Goal: Complete Application Form: Complete application form

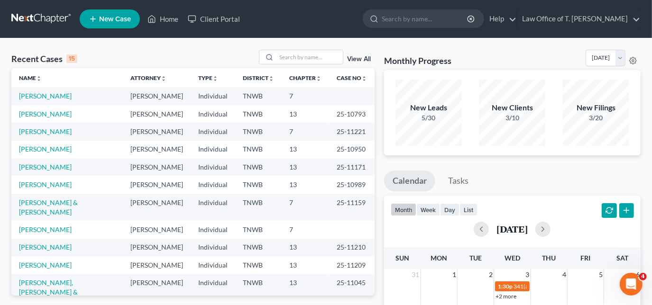
click at [107, 19] on span "New Case" at bounding box center [115, 19] width 32 height 7
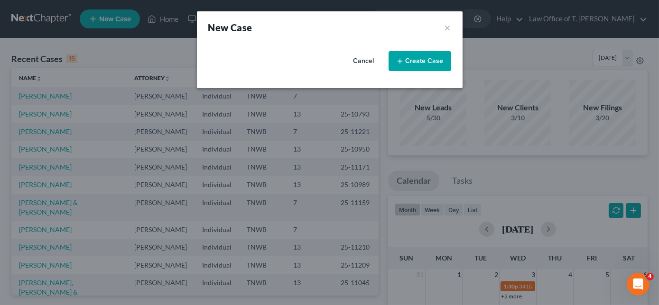
select select "76"
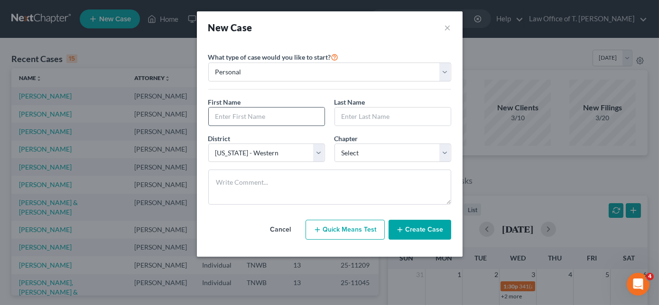
click at [253, 111] on input "text" at bounding box center [267, 117] width 116 height 18
type input "[PERSON_NAME]"
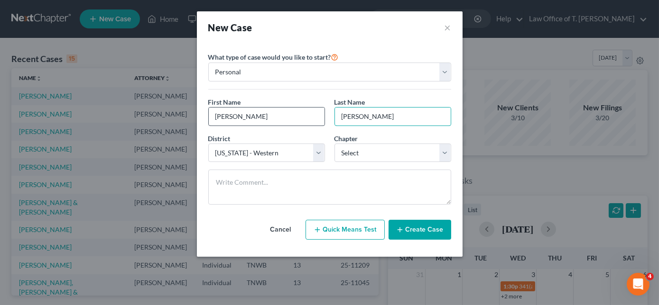
type input "[PERSON_NAME]"
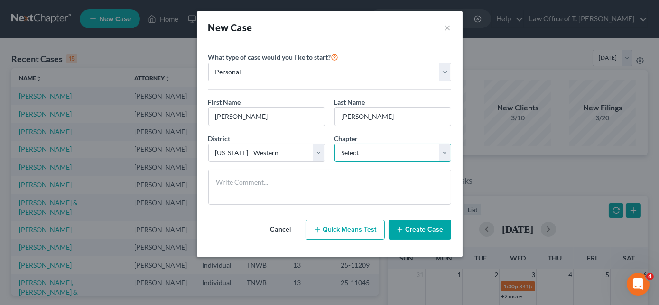
click at [423, 147] on select "Select 7 11 12 13" at bounding box center [392, 153] width 117 height 19
select select "0"
click at [334, 144] on select "Select 7 11 12 13" at bounding box center [392, 153] width 117 height 19
click at [412, 228] on button "Create Case" at bounding box center [419, 230] width 63 height 20
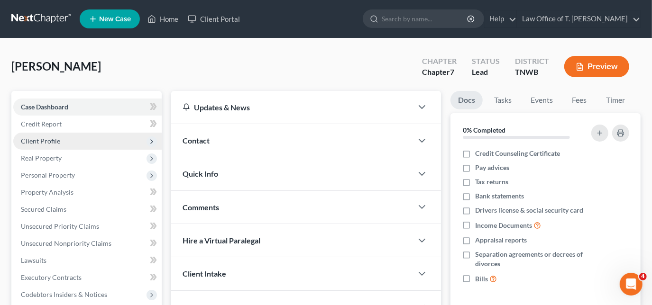
click at [63, 141] on span "Client Profile" at bounding box center [87, 141] width 148 height 17
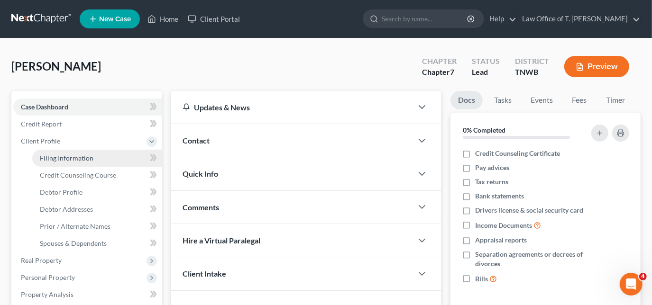
click at [65, 160] on span "Filing Information" at bounding box center [67, 158] width 54 height 8
select select "1"
select select "0"
select select "76"
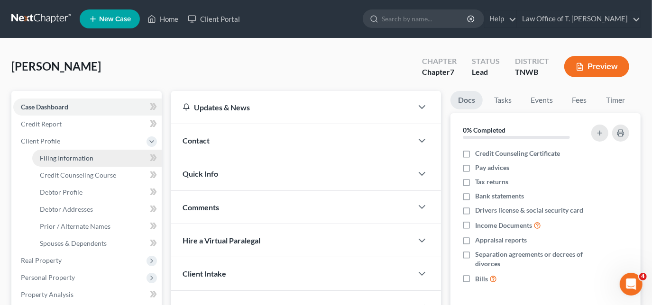
select select "44"
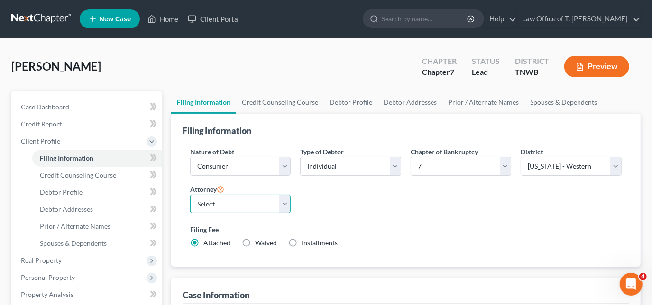
drag, startPoint x: 259, startPoint y: 201, endPoint x: 257, endPoint y: 207, distance: 6.6
click at [258, 201] on select "Select [PERSON_NAME] - TNWB [PERSON_NAME] - TNMB" at bounding box center [240, 204] width 101 height 19
select select "0"
click at [190, 195] on select "Select [PERSON_NAME] - TNWB [PERSON_NAME] - TNMB" at bounding box center [240, 204] width 101 height 19
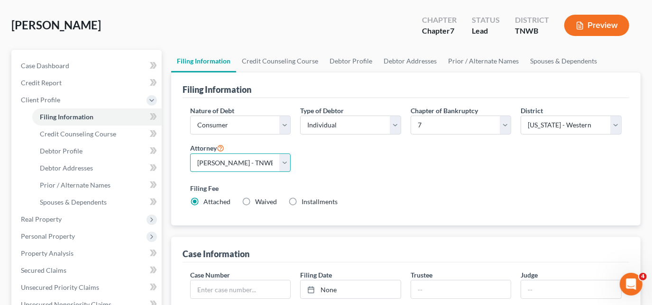
scroll to position [43, 0]
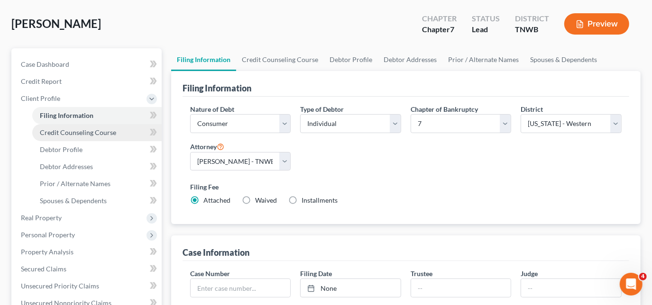
click at [68, 131] on span "Credit Counseling Course" at bounding box center [78, 133] width 76 height 8
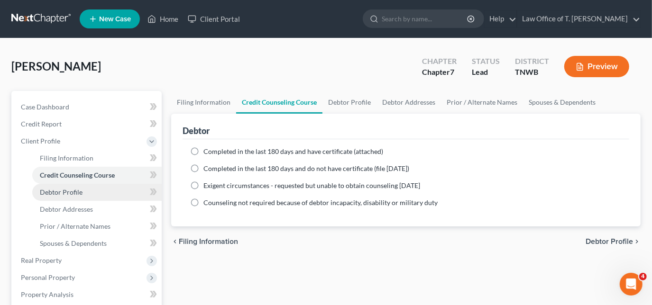
click at [74, 192] on span "Debtor Profile" at bounding box center [61, 192] width 43 height 8
select select "0"
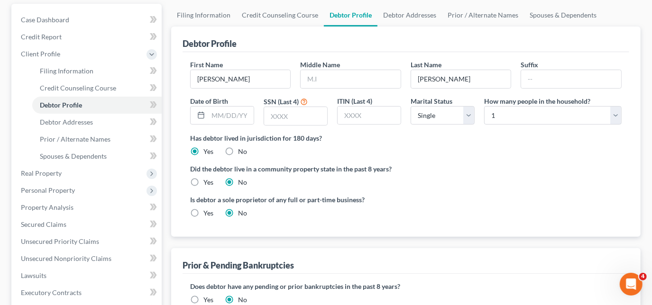
scroll to position [86, 0]
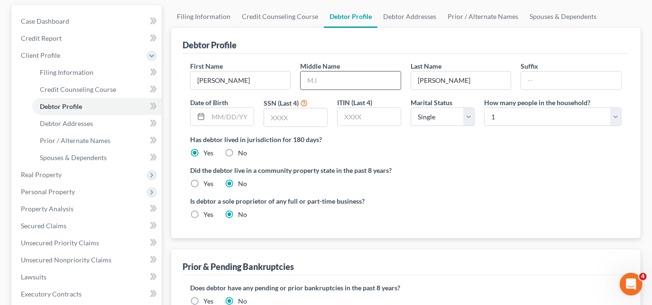
drag, startPoint x: 377, startPoint y: 69, endPoint x: 369, endPoint y: 72, distance: 8.1
click at [377, 69] on div "Middle Name" at bounding box center [350, 75] width 111 height 29
click at [367, 80] on input "text" at bounding box center [351, 81] width 100 height 18
type input "L"
type input "[DATE]"
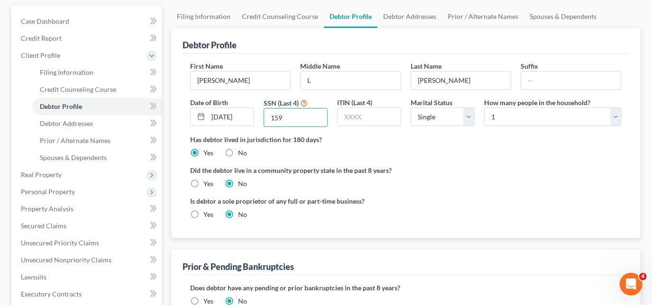
type input "159"
click at [367, 89] on div "First Name [PERSON_NAME] Middle Name L Last Name [PERSON_NAME] Date of Birth [D…" at bounding box center [405, 98] width 441 height 74
click at [471, 117] on select "Select Single Married Separated Divorced Widowed" at bounding box center [443, 117] width 64 height 19
select select "3"
click at [411, 108] on select "Select Single Married Separated Divorced Widowed" at bounding box center [443, 117] width 64 height 19
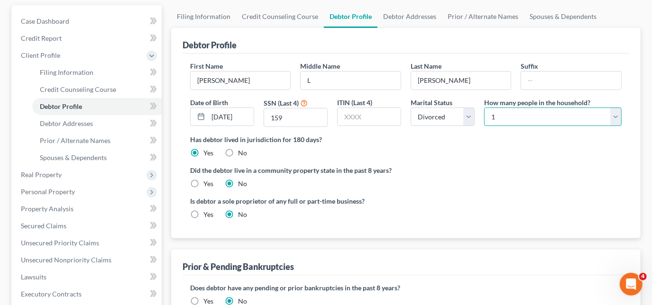
click at [612, 114] on select "Select 1 2 3 4 5 6 7 8 9 10 11 12 13 14 15 16 17 18 19 20" at bounding box center [553, 117] width 138 height 19
select select "1"
click at [484, 108] on select "Select 1 2 3 4 5 6 7 8 9 10 11 12 13 14 15 16 17 18 19 20" at bounding box center [553, 117] width 138 height 19
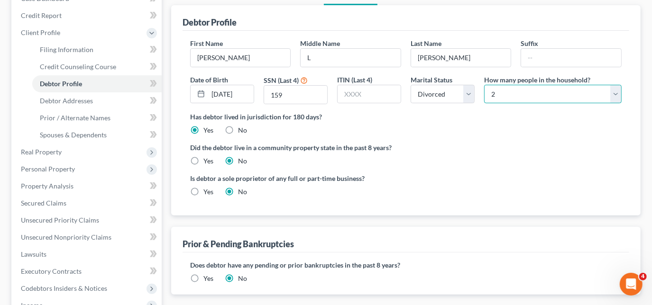
scroll to position [129, 0]
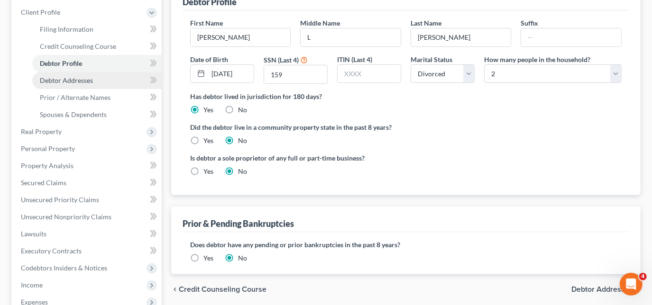
click at [77, 83] on span "Debtor Addresses" at bounding box center [66, 80] width 53 height 8
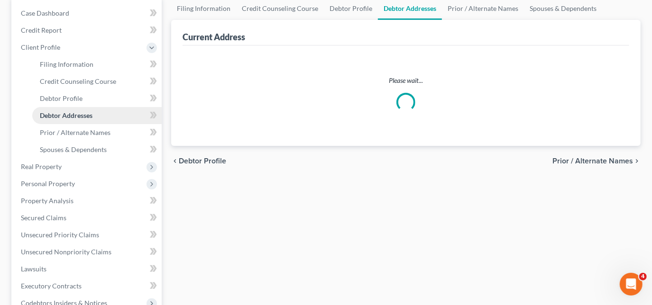
scroll to position [20, 0]
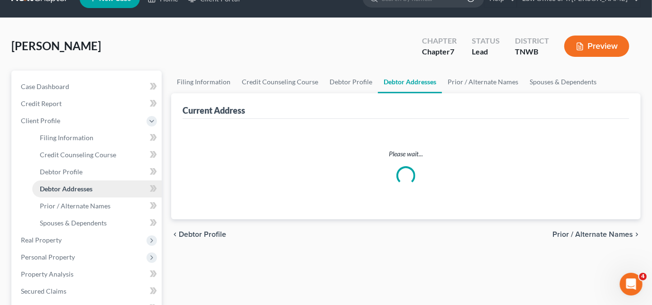
select select "0"
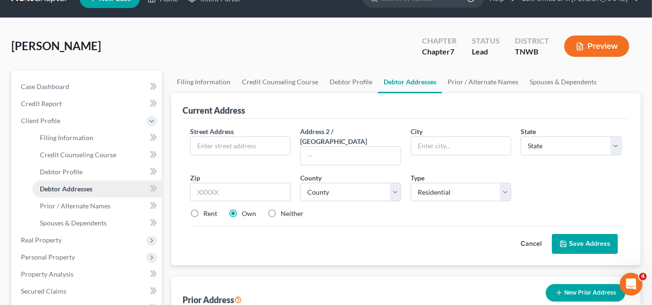
scroll to position [0, 0]
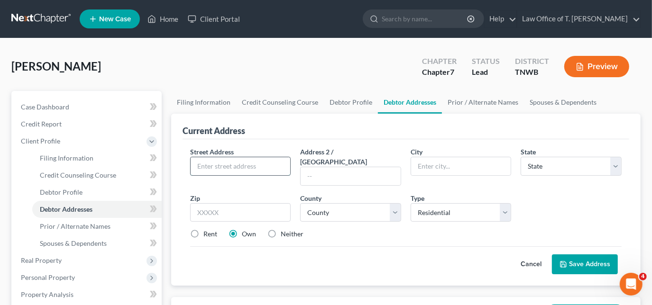
click at [220, 169] on input "text" at bounding box center [241, 166] width 100 height 18
type input "[STREET_ADDRESS]"
type input "[PERSON_NAME]"
select select "44"
type input "38229"
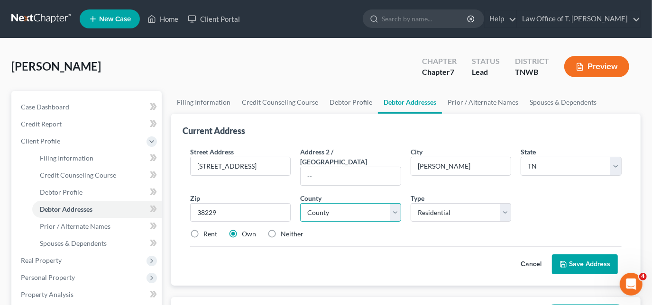
click at [357, 211] on select "County [GEOGRAPHIC_DATA] [GEOGRAPHIC_DATA] [GEOGRAPHIC_DATA] [GEOGRAPHIC_DATA] …" at bounding box center [350, 212] width 101 height 19
select select "91"
click at [300, 203] on select "County [GEOGRAPHIC_DATA] [GEOGRAPHIC_DATA] [GEOGRAPHIC_DATA] [GEOGRAPHIC_DATA] …" at bounding box center [350, 212] width 101 height 19
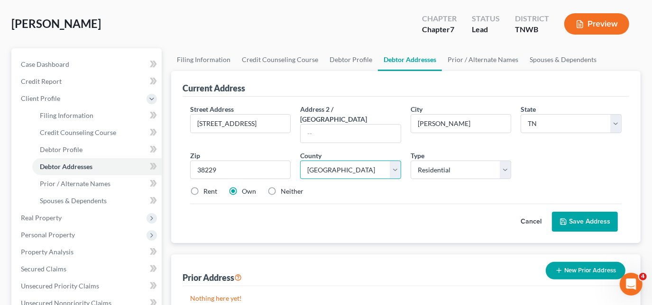
scroll to position [43, 0]
click at [281, 187] on label "Neither" at bounding box center [292, 191] width 23 height 9
click at [285, 187] on input "Neither" at bounding box center [288, 190] width 6 height 6
radio input "true"
click at [591, 214] on button "Save Address" at bounding box center [585, 222] width 66 height 20
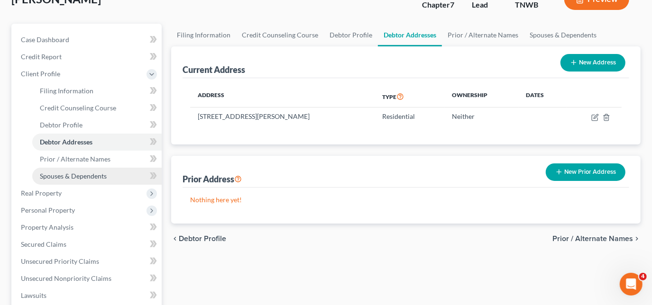
scroll to position [86, 0]
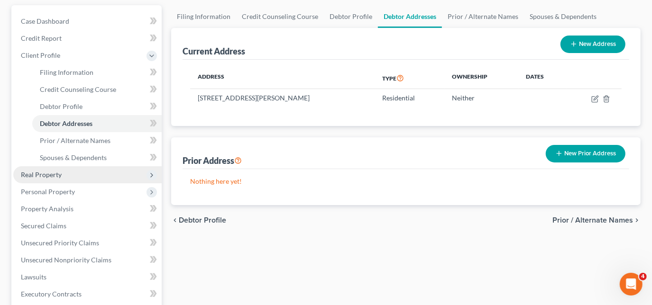
click at [60, 178] on span "Real Property" at bounding box center [87, 174] width 148 height 17
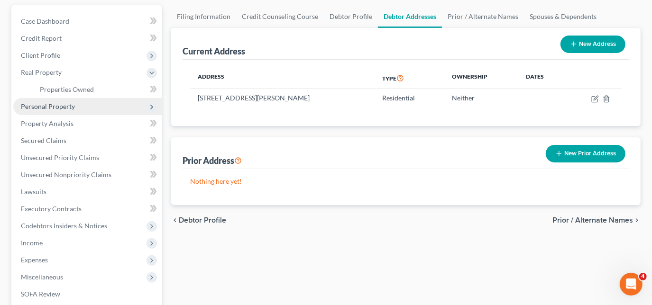
click at [66, 111] on span "Personal Property" at bounding box center [87, 106] width 148 height 17
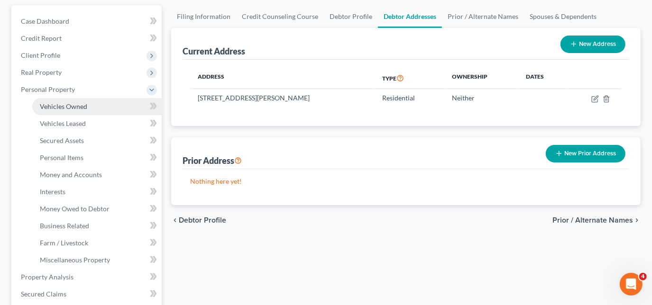
click at [80, 105] on span "Vehicles Owned" at bounding box center [63, 106] width 47 height 8
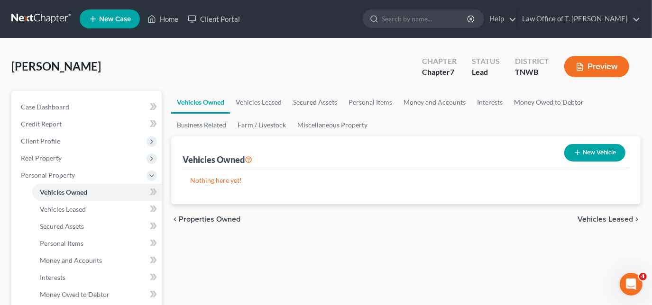
click at [588, 148] on button "New Vehicle" at bounding box center [594, 153] width 61 height 18
select select "0"
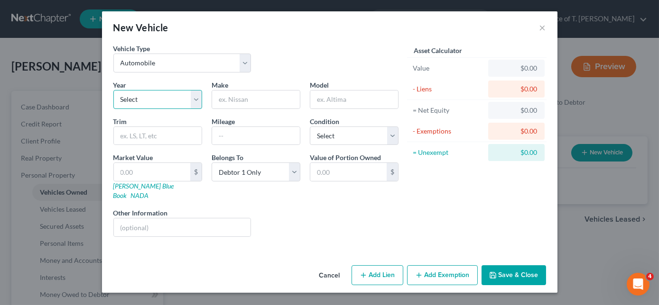
click at [188, 98] on select "Select 2026 2025 2024 2023 2022 2021 2020 2019 2018 2017 2016 2015 2014 2013 20…" at bounding box center [157, 99] width 89 height 19
select select "19"
click at [113, 90] on select "Select 2026 2025 2024 2023 2022 2021 2020 2019 2018 2017 2016 2015 2014 2013 20…" at bounding box center [157, 99] width 89 height 19
click at [253, 96] on input "text" at bounding box center [256, 100] width 88 height 18
type input "Chevrolet"
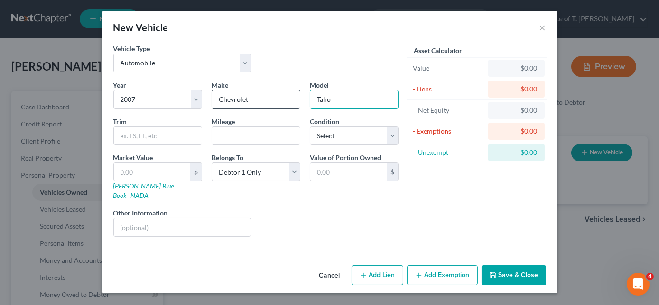
type input "Tahoe"
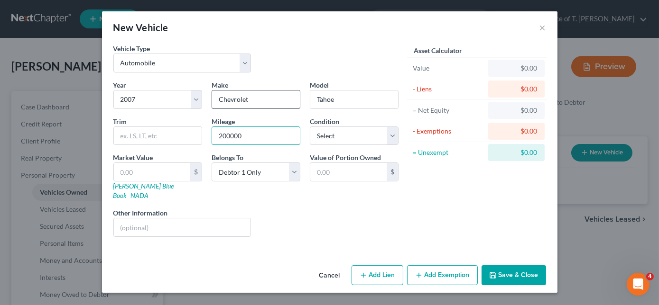
type input "200000"
click at [401, 136] on div "Condition Select Excellent Very Good Good Fair Poor" at bounding box center [354, 131] width 98 height 29
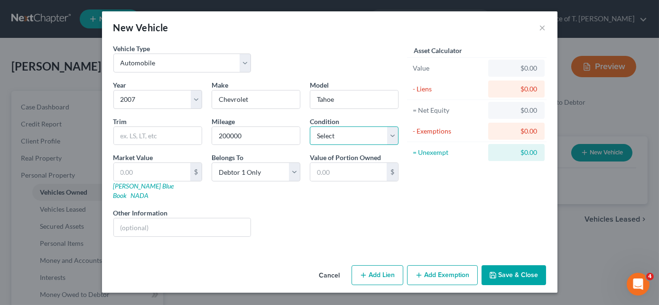
click at [384, 136] on select "Select Excellent Very Good Good Fair Poor" at bounding box center [354, 136] width 89 height 19
select select "2"
click at [310, 127] on select "Select Excellent Very Good Good Fair Poor" at bounding box center [354, 136] width 89 height 19
click at [149, 192] on link "NADA" at bounding box center [140, 196] width 18 height 8
click at [150, 173] on input "text" at bounding box center [152, 172] width 76 height 18
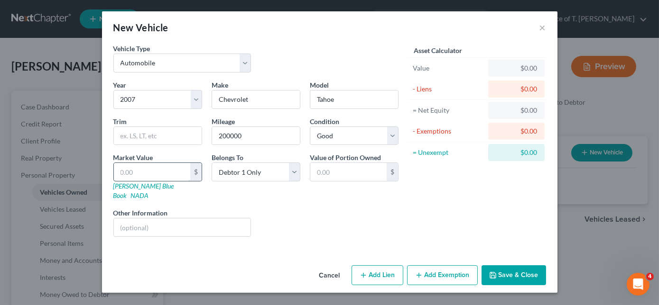
type input "1"
type input "1.00"
type input "15"
type input "15.00"
type input "150"
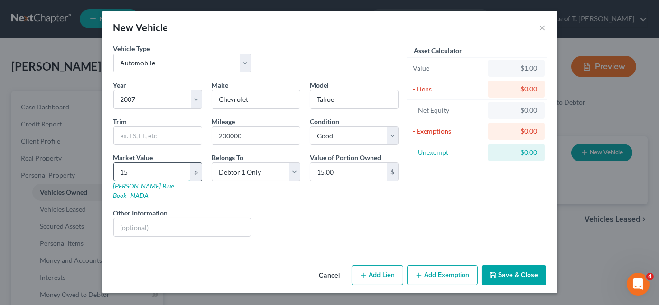
type input "150.00"
type input "15"
type input "15.00"
type input "1"
type input "1.00"
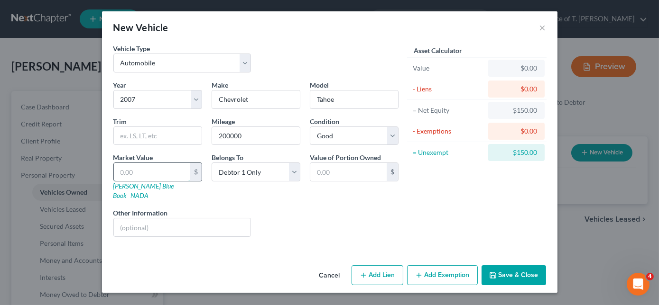
type input "2"
type input "2.00"
type input "20"
type input "20.00"
type input "200"
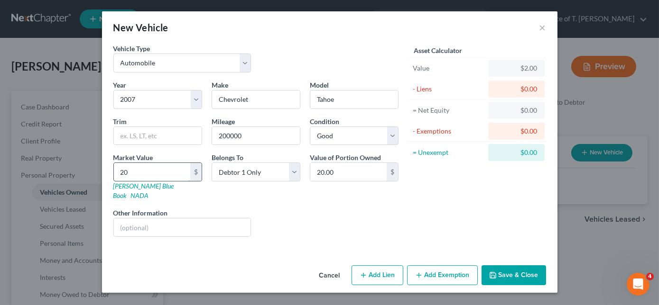
type input "200.00"
type input "2000"
type input "2,000.00"
click at [164, 135] on input "text" at bounding box center [158, 136] width 88 height 18
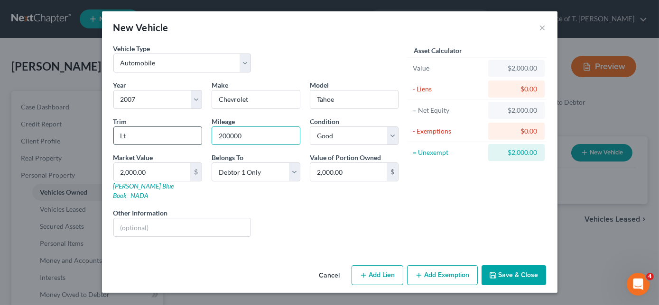
click at [168, 134] on input "Lt" at bounding box center [158, 136] width 88 height 18
type input "LT"
click at [524, 266] on button "Save & Close" at bounding box center [513, 276] width 65 height 20
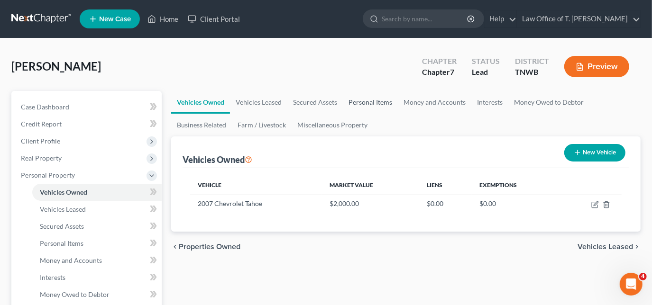
click at [369, 102] on link "Personal Items" at bounding box center [370, 102] width 55 height 23
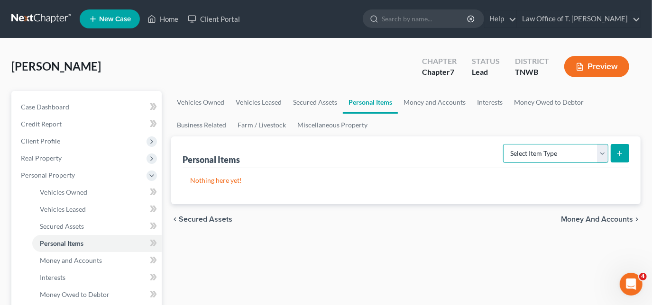
click at [601, 153] on select "Select Item Type Clothing Collectibles Of Value Electronics Firearms Household …" at bounding box center [555, 153] width 105 height 19
select select "clothing"
click at [505, 144] on select "Select Item Type Clothing Collectibles Of Value Electronics Firearms Household …" at bounding box center [555, 153] width 105 height 19
click at [619, 155] on icon "submit" at bounding box center [620, 154] width 8 height 8
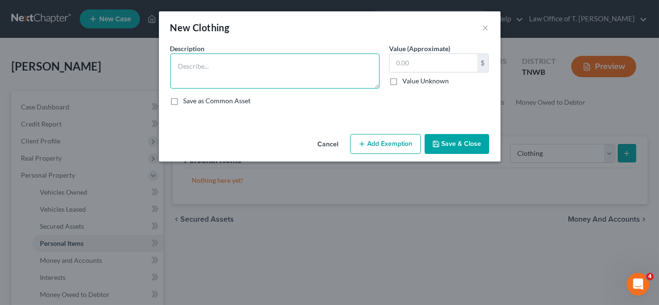
click at [353, 79] on textarea at bounding box center [274, 71] width 209 height 35
type textarea "clothing"
type input "200.00"
click at [461, 147] on button "Save & Close" at bounding box center [456, 144] width 65 height 20
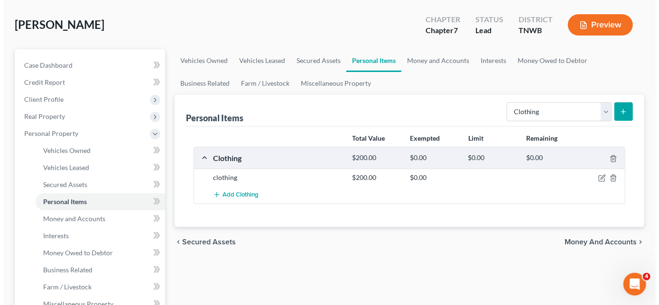
scroll to position [43, 0]
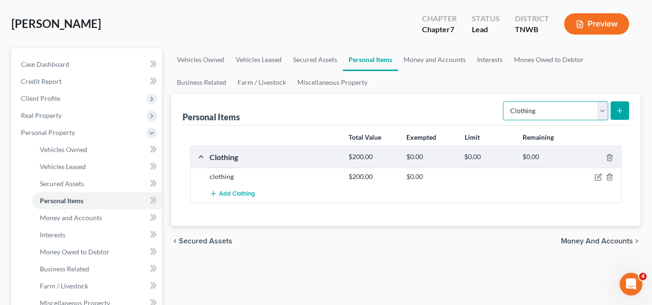
click at [601, 109] on select "Select Item Type Clothing Collectibles Of Value Electronics Firearms Household …" at bounding box center [555, 111] width 105 height 19
select select "electronics"
click at [505, 102] on select "Select Item Type Clothing Collectibles Of Value Electronics Firearms Household …" at bounding box center [555, 111] width 105 height 19
click at [615, 110] on button "submit" at bounding box center [620, 111] width 18 height 18
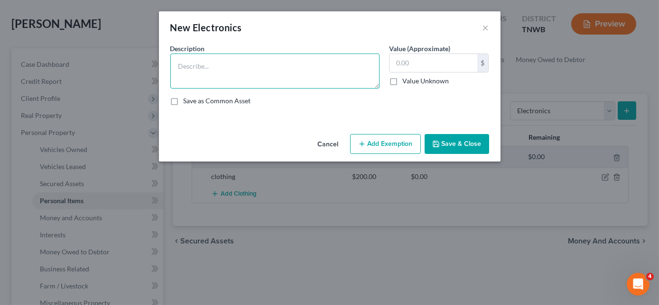
click at [251, 69] on textarea at bounding box center [274, 71] width 209 height 35
click at [251, 68] on textarea at bounding box center [274, 71] width 209 height 35
type textarea ")"
type textarea "Pixel 7"
type input "100.00"
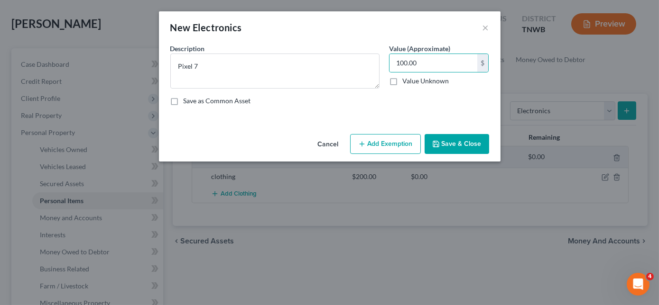
click at [455, 147] on button "Save & Close" at bounding box center [456, 144] width 65 height 20
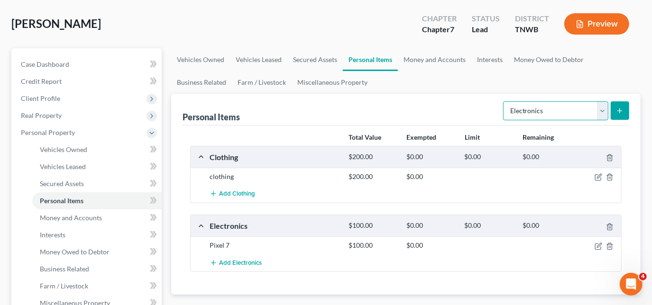
click at [606, 110] on select "Select Item Type Clothing Collectibles Of Value Electronics Firearms Household …" at bounding box center [555, 111] width 105 height 19
click at [628, 106] on button "submit" at bounding box center [620, 111] width 18 height 18
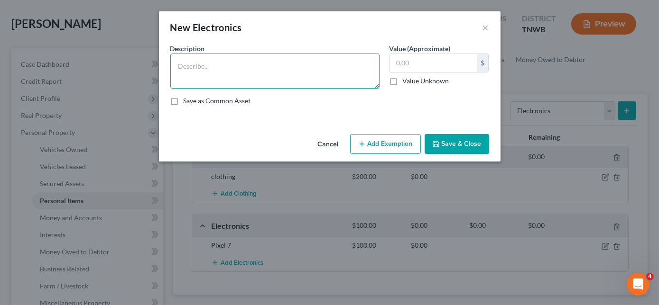
click at [281, 71] on textarea at bounding box center [274, 71] width 209 height 35
click at [480, 28] on div "New Electronics ×" at bounding box center [329, 27] width 341 height 32
click at [329, 144] on button "Cancel" at bounding box center [328, 144] width 36 height 19
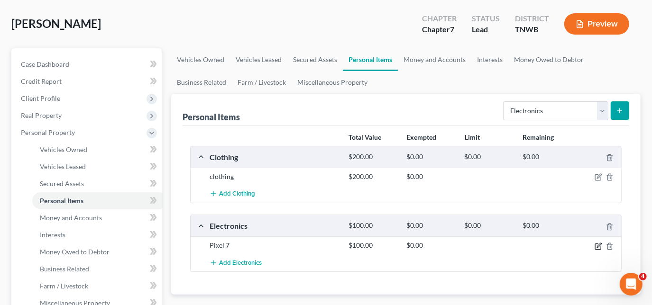
click at [596, 245] on icon "button" at bounding box center [599, 247] width 8 height 8
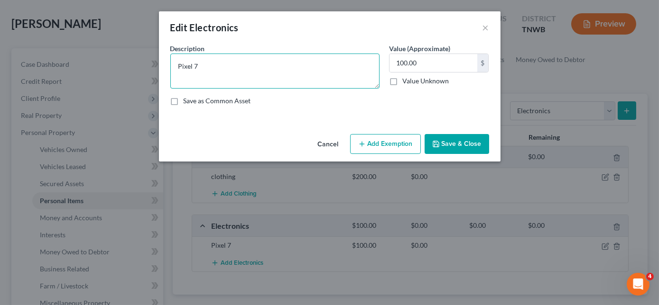
click at [207, 65] on textarea "Pixel 7" at bounding box center [274, 71] width 209 height 35
type textarea "Pixel 7 - $100 tablet - $100"
type input "200.00"
click at [247, 69] on textarea "Pixel 7 - $100 tablet - $100" at bounding box center [274, 71] width 209 height 35
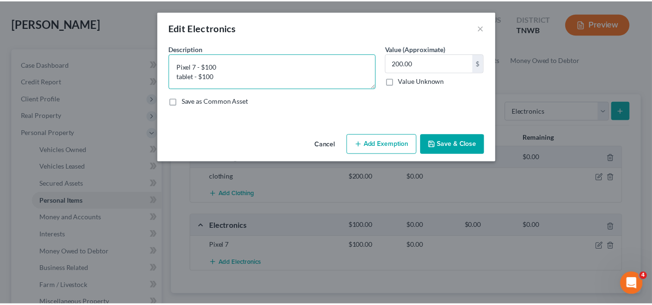
scroll to position [1, 0]
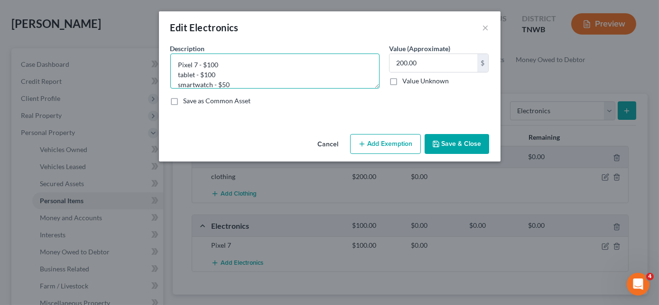
type textarea "Pixel 7 - $100 tablet - $100 smartwatch - $50"
type input "250.00"
click at [459, 145] on button "Save & Close" at bounding box center [456, 144] width 65 height 20
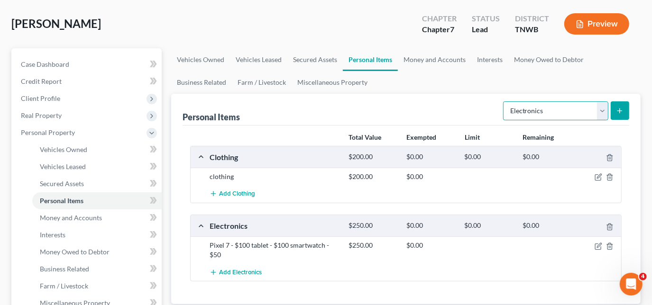
click at [602, 111] on select "Select Item Type Clothing Collectibles Of Value Electronics Firearms Household …" at bounding box center [555, 111] width 105 height 19
click at [437, 58] on link "Money and Accounts" at bounding box center [435, 59] width 74 height 23
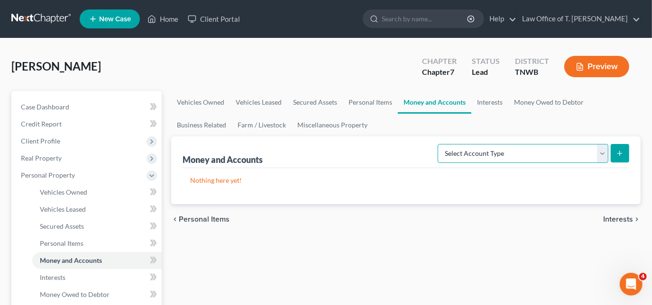
click at [600, 155] on select "Select Account Type Brokerage Cash on Hand Certificates of Deposit Checking Acc…" at bounding box center [523, 153] width 171 height 19
select select "checking"
click at [440, 144] on select "Select Account Type Brokerage Cash on Hand Certificates of Deposit Checking Acc…" at bounding box center [523, 153] width 171 height 19
click at [626, 152] on button "submit" at bounding box center [620, 153] width 18 height 18
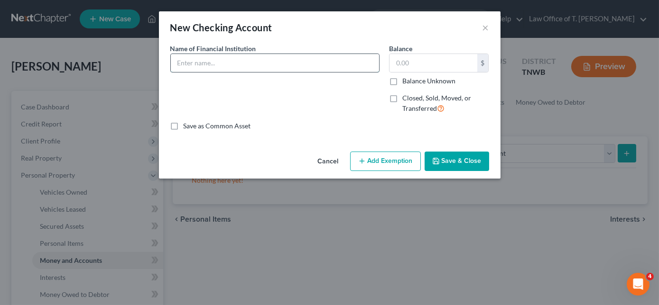
click at [302, 71] on input "text" at bounding box center [275, 63] width 208 height 18
type input "First Community Bank of the Heartland"
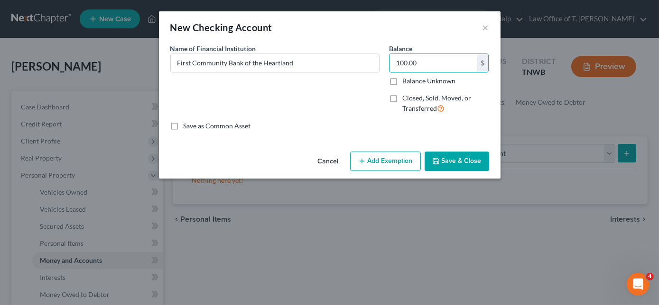
type input "100.00"
click at [475, 154] on button "Save & Close" at bounding box center [456, 162] width 65 height 20
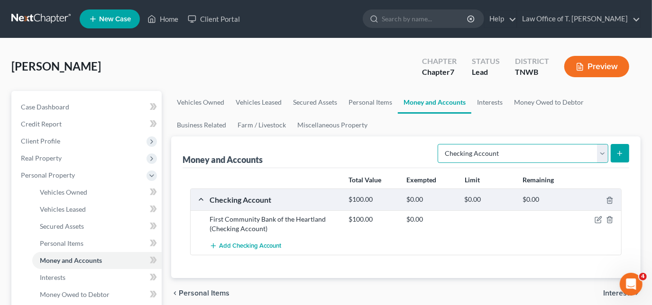
click at [602, 150] on select "Select Account Type Brokerage Cash on Hand Certificates of Deposit Checking Acc…" at bounding box center [523, 153] width 171 height 19
select select "savings"
click at [440, 144] on select "Select Account Type Brokerage Cash on Hand Certificates of Deposit Checking Acc…" at bounding box center [523, 153] width 171 height 19
click at [619, 154] on line "submit" at bounding box center [620, 154] width 4 height 0
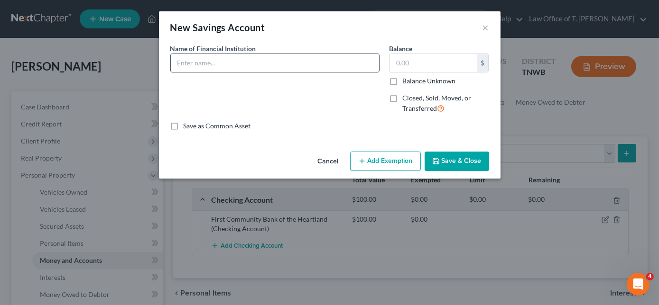
click at [297, 66] on input "text" at bounding box center [275, 63] width 208 height 18
type input "First Community Bank of the Heartland"
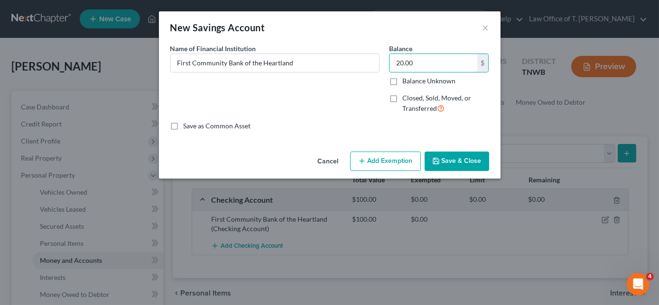
type input "20.00"
click at [473, 154] on button "Save & Close" at bounding box center [456, 162] width 65 height 20
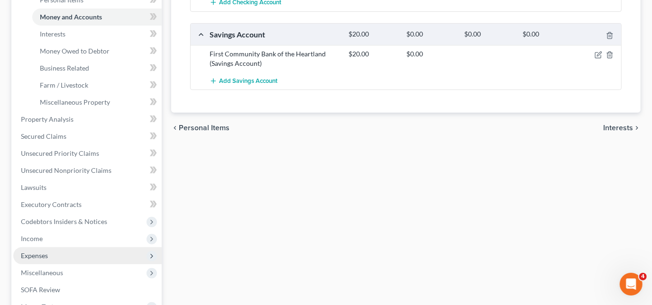
scroll to position [258, 0]
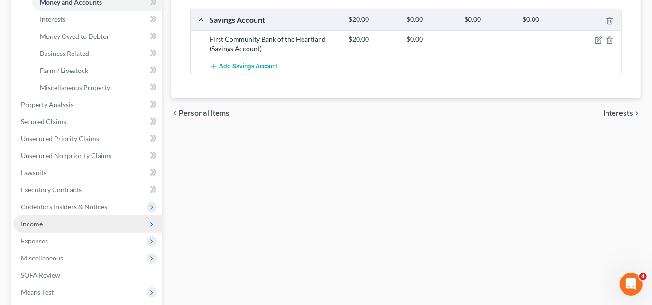
click at [46, 225] on span "Income" at bounding box center [87, 224] width 148 height 17
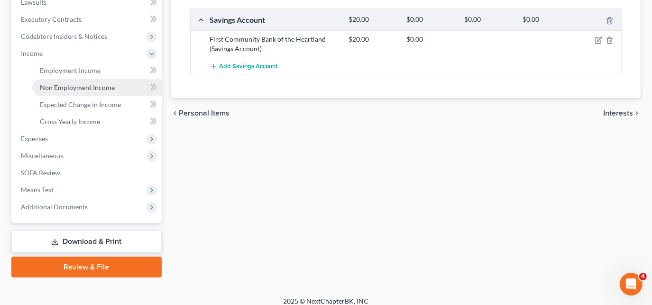
click at [79, 83] on span "Non Employment Income" at bounding box center [77, 87] width 75 height 8
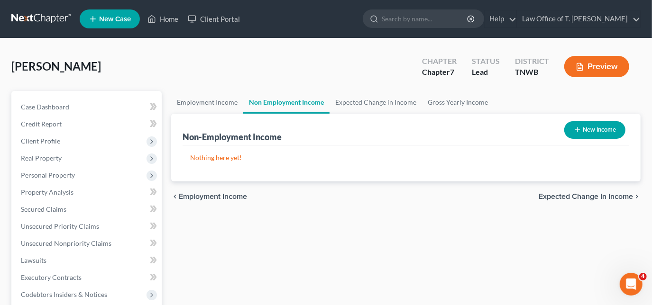
click at [594, 131] on button "New Income" at bounding box center [594, 130] width 61 height 18
select select "0"
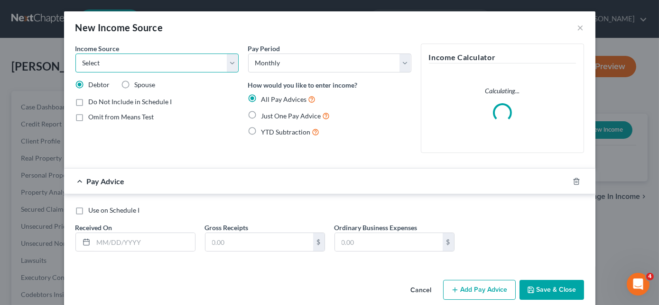
click at [205, 68] on select "Select Unemployment Disability (from employer) Pension Retirement Social Securi…" at bounding box center [156, 63] width 163 height 19
click at [141, 247] on input "text" at bounding box center [144, 242] width 102 height 18
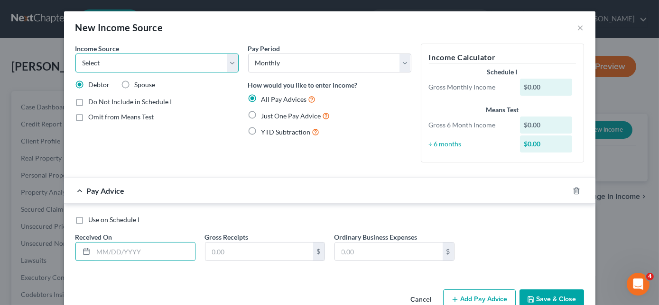
click at [140, 64] on select "Select Unemployment Disability (from employer) Pension Retirement Social Securi…" at bounding box center [156, 63] width 163 height 19
select select "13"
click at [75, 54] on select "Select Unemployment Disability (from employer) Pension Retirement Social Securi…" at bounding box center [156, 63] width 163 height 19
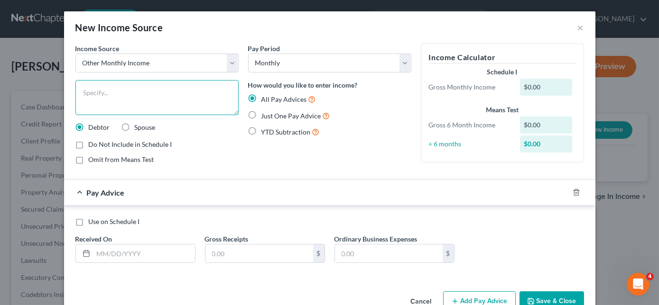
click at [124, 92] on textarea at bounding box center [156, 97] width 163 height 35
type textarea "live in friend's income"
click at [261, 116] on label "Just One Pay Advice" at bounding box center [295, 116] width 69 height 11
click at [265, 116] on input "Just One Pay Advice" at bounding box center [268, 114] width 6 height 6
radio input "true"
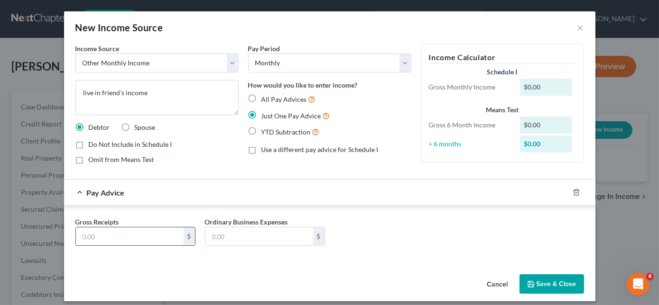
click at [120, 236] on input "text" at bounding box center [130, 237] width 108 height 18
type input "3,000.00"
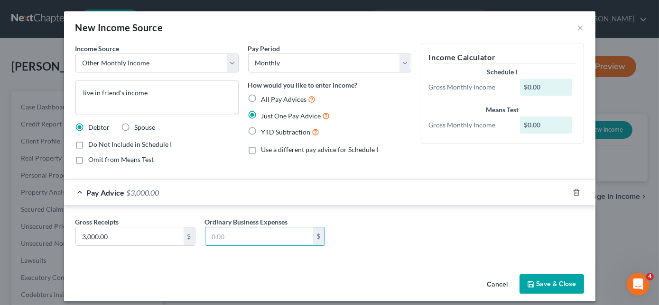
click at [547, 282] on button "Save & Close" at bounding box center [551, 285] width 65 height 20
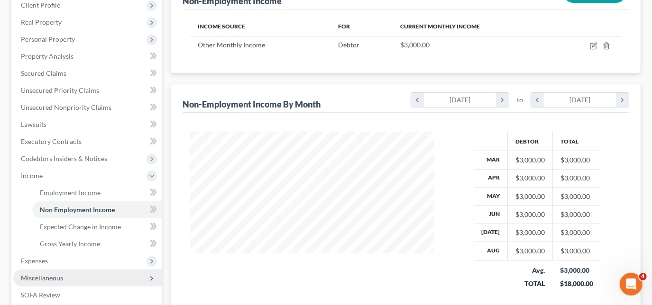
scroll to position [155, 0]
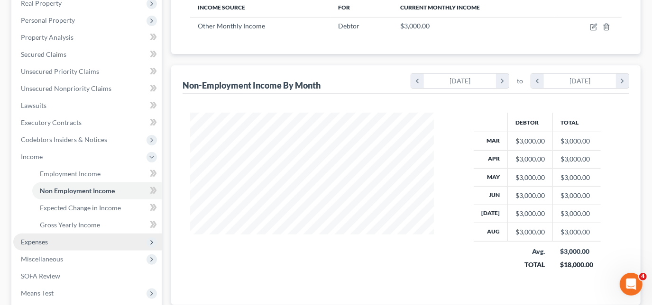
click at [54, 243] on span "Expenses" at bounding box center [87, 242] width 148 height 17
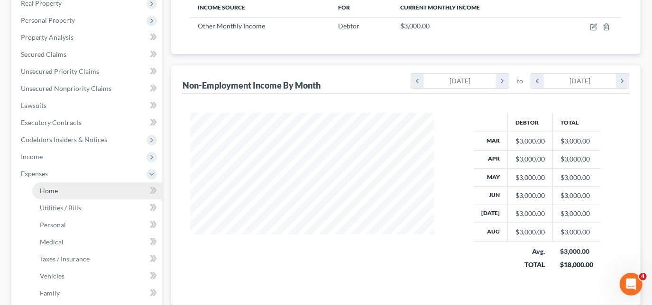
click at [65, 189] on link "Home" at bounding box center [96, 191] width 129 height 17
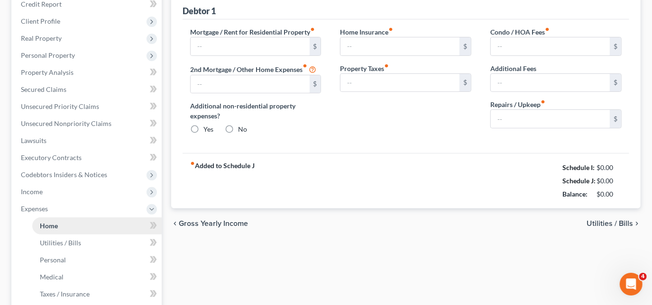
type input "0.00"
radio input "true"
type input "0.00"
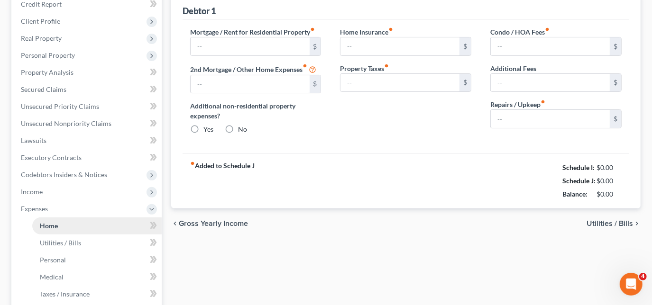
type input "0.00"
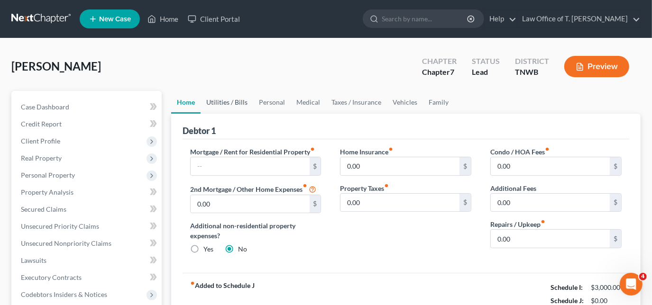
click at [231, 106] on link "Utilities / Bills" at bounding box center [227, 102] width 53 height 23
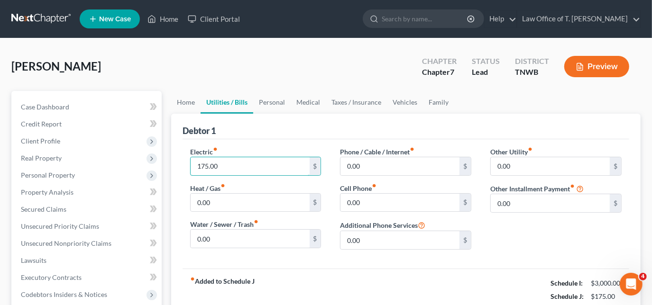
type input "175.00"
click at [398, 160] on input "0.00" at bounding box center [400, 166] width 119 height 18
type input "300.00"
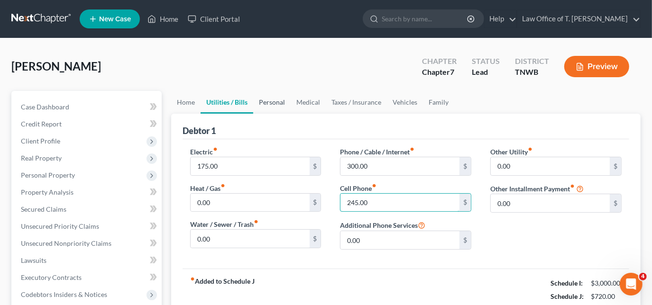
type input "245.00"
click at [261, 100] on link "Personal" at bounding box center [271, 102] width 37 height 23
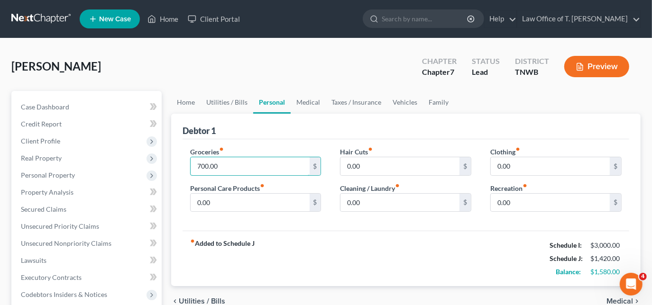
type input "700.00"
type input "50.00"
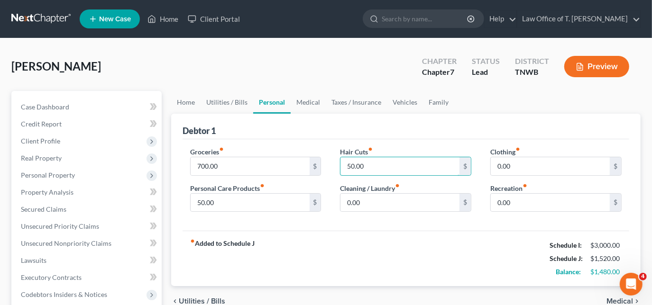
type input "50.00"
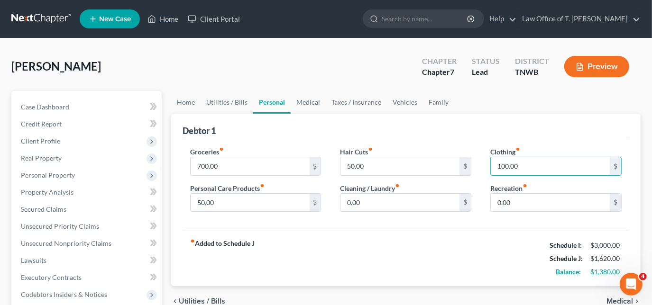
type input "100.00"
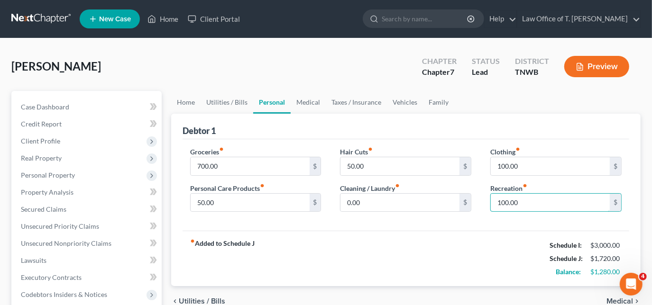
type input "100.00"
click at [307, 103] on link "Medical" at bounding box center [308, 102] width 35 height 23
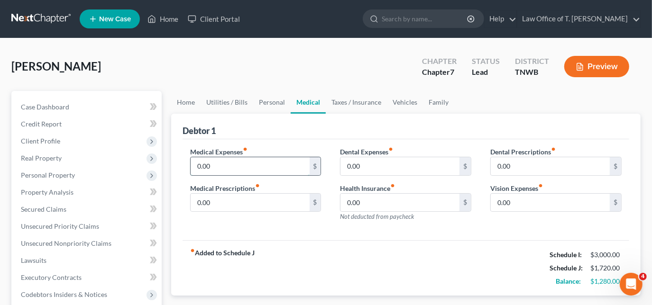
click at [238, 166] on input "0.00" at bounding box center [250, 166] width 119 height 18
click at [366, 101] on link "Taxes / Insurance" at bounding box center [356, 102] width 61 height 23
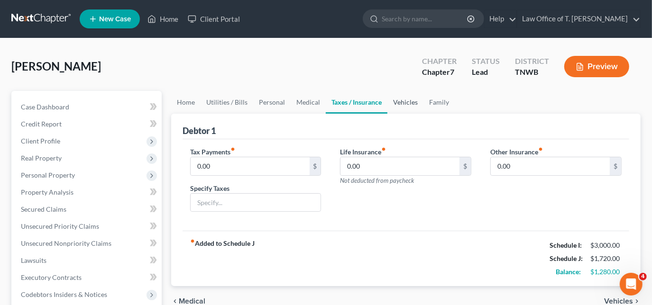
click at [405, 101] on link "Vehicles" at bounding box center [406, 102] width 36 height 23
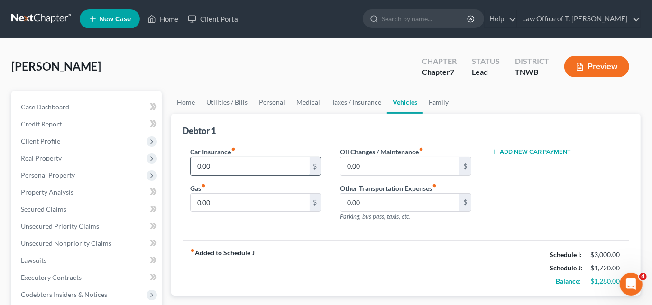
click at [240, 165] on input "0.00" at bounding box center [250, 166] width 119 height 18
type input "76.00"
type input "400.00"
type input "65.00"
click at [434, 103] on link "Family" at bounding box center [438, 102] width 31 height 23
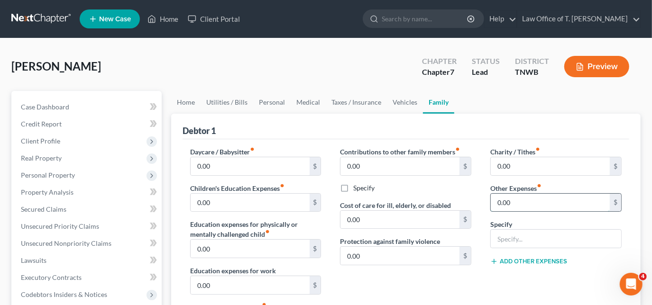
click at [525, 202] on input "0.00" at bounding box center [550, 203] width 119 height 18
type input "600.00"
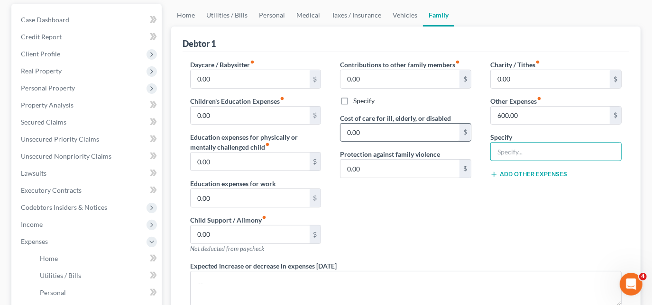
scroll to position [86, 0]
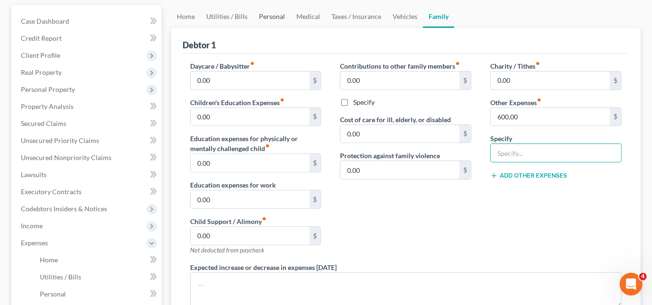
drag, startPoint x: 256, startPoint y: 18, endPoint x: 255, endPoint y: 22, distance: 4.8
click at [256, 18] on link "Personal" at bounding box center [271, 16] width 37 height 23
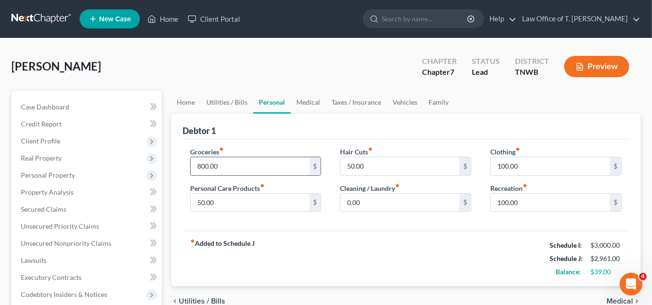
type input "800.00"
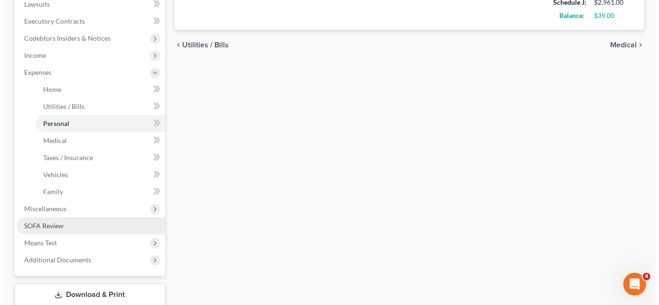
scroll to position [258, 0]
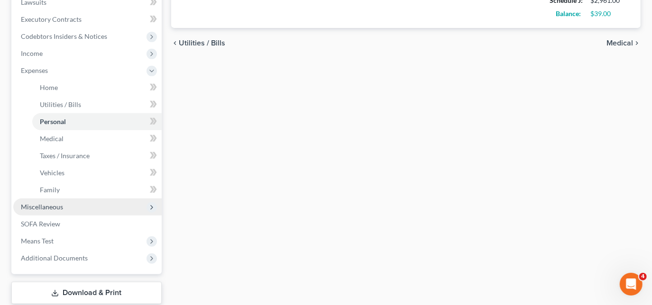
click at [79, 209] on span "Miscellaneous" at bounding box center [87, 207] width 148 height 17
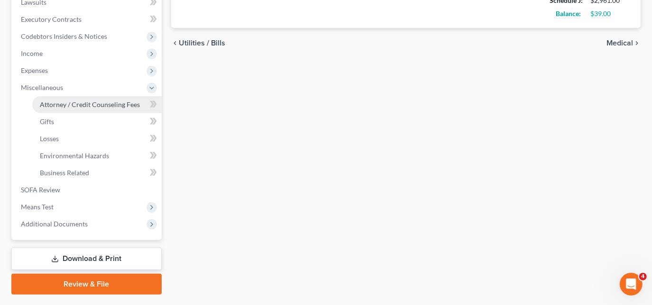
click at [111, 107] on span "Attorney / Credit Counseling Fees" at bounding box center [90, 105] width 100 height 8
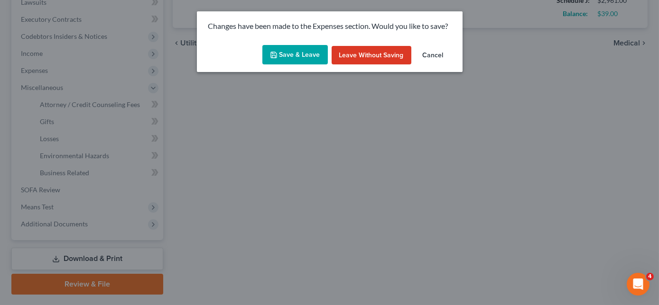
click at [299, 56] on button "Save & Leave" at bounding box center [294, 55] width 65 height 20
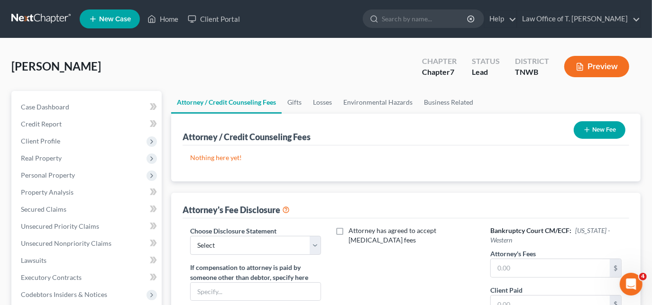
click at [588, 133] on button "New Fee" at bounding box center [600, 130] width 52 height 18
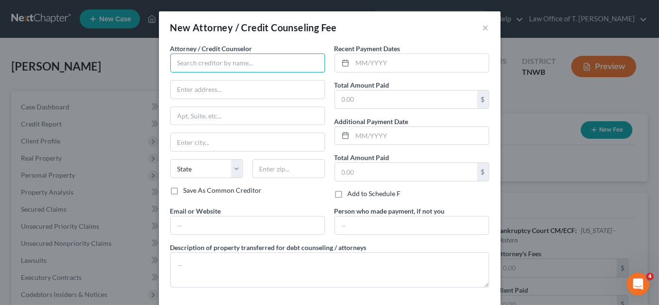
click at [298, 68] on input "text" at bounding box center [247, 63] width 155 height 19
type input "Cricket"
type input "[STREET_ADDRESS][PERSON_NAME]"
type input "Stockton"
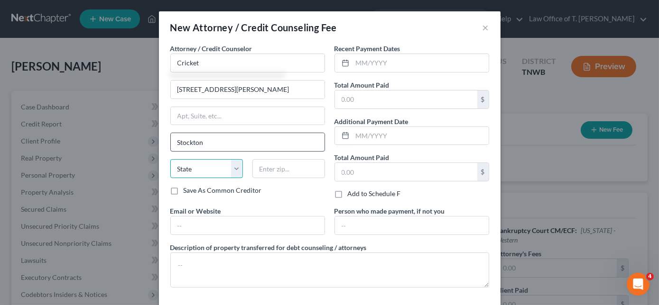
select select "4"
type input "95210"
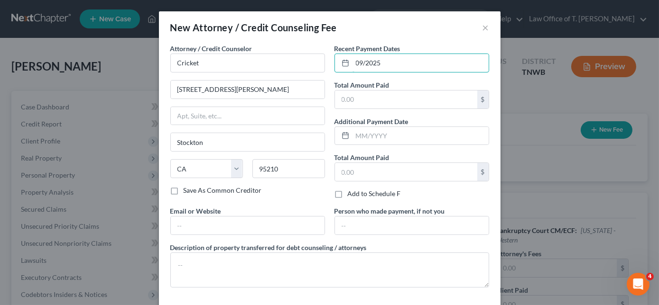
type input "09/2025"
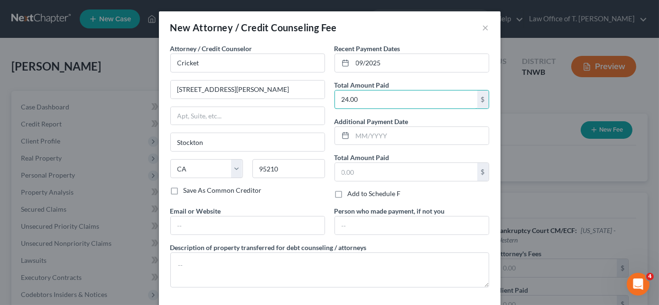
type input "24.00"
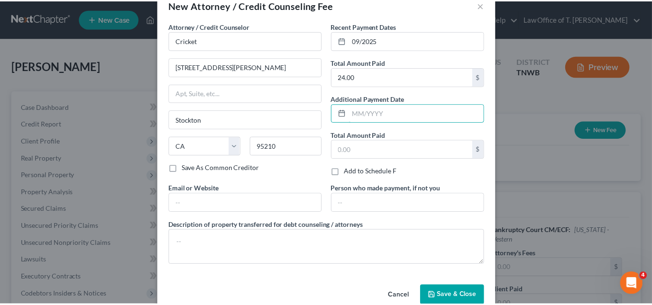
scroll to position [40, 0]
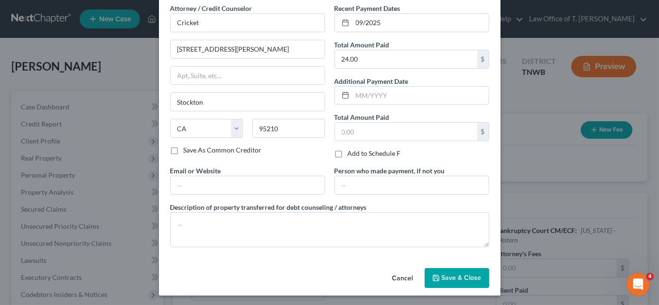
click at [463, 274] on span "Save & Close" at bounding box center [462, 278] width 40 height 8
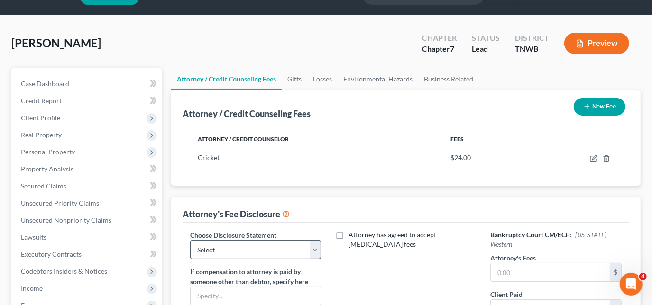
scroll to position [43, 0]
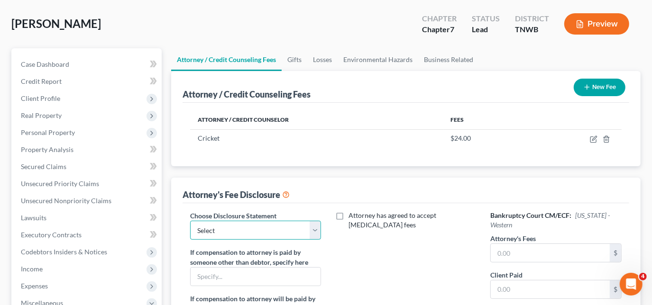
click at [284, 222] on select "Select Chapter 11 Ch 13 Chapter 7" at bounding box center [255, 230] width 131 height 19
select select "2"
click at [190, 221] on select "Select Chapter 11 Ch 13 Chapter 7" at bounding box center [255, 230] width 131 height 19
click at [537, 252] on input "text" at bounding box center [550, 253] width 119 height 18
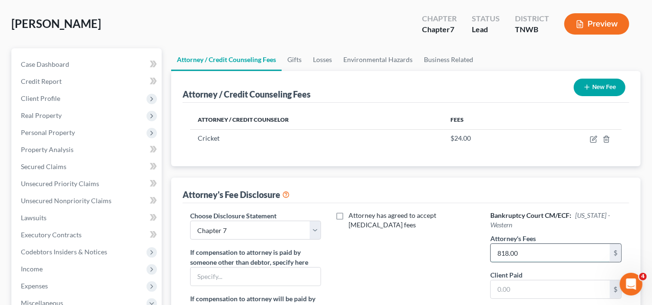
type input "818.00"
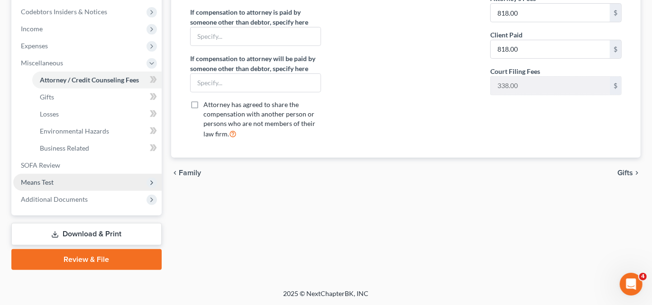
click at [68, 178] on span "Means Test" at bounding box center [87, 182] width 148 height 17
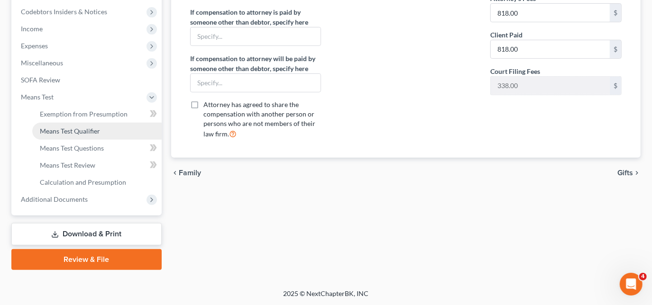
click at [90, 130] on span "Means Test Qualifier" at bounding box center [70, 131] width 60 height 8
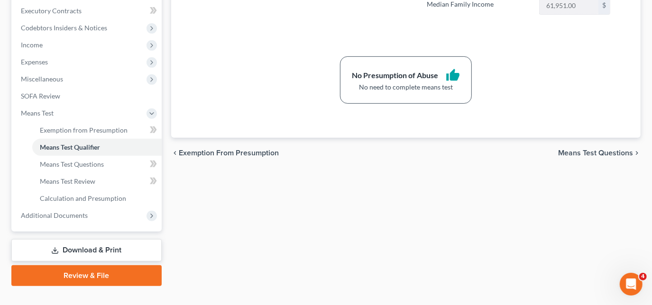
scroll to position [283, 0]
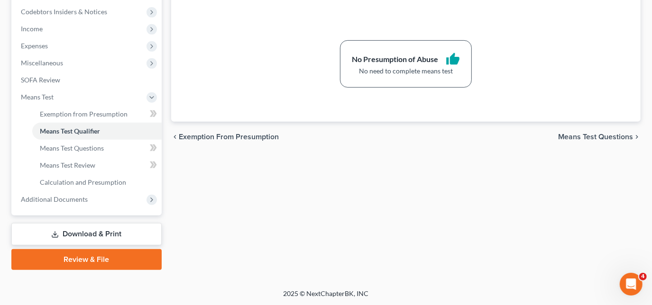
click at [120, 226] on link "Download & Print" at bounding box center [86, 234] width 150 height 22
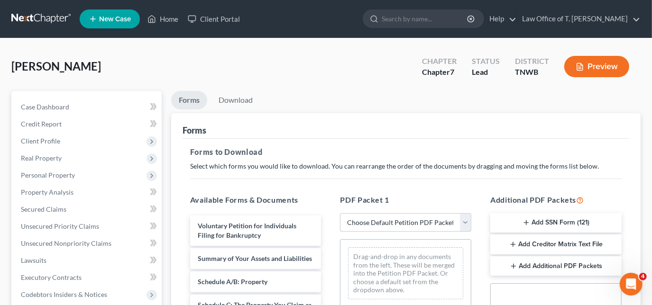
click at [402, 219] on select "Choose Default Petition PDF Packet Complete Bankruptcy Petition (all forms and …" at bounding box center [405, 222] width 131 height 19
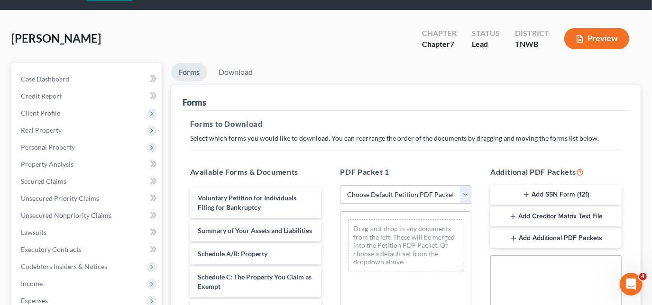
scroll to position [43, 0]
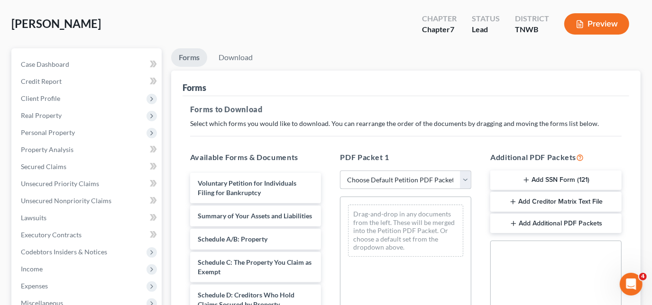
click at [403, 181] on select "Choose Default Petition PDF Packet Complete Bankruptcy Petition (all forms and …" at bounding box center [405, 180] width 131 height 19
select select "3"
click at [340, 171] on select "Choose Default Petition PDF Packet Complete Bankruptcy Petition (all forms and …" at bounding box center [405, 180] width 131 height 19
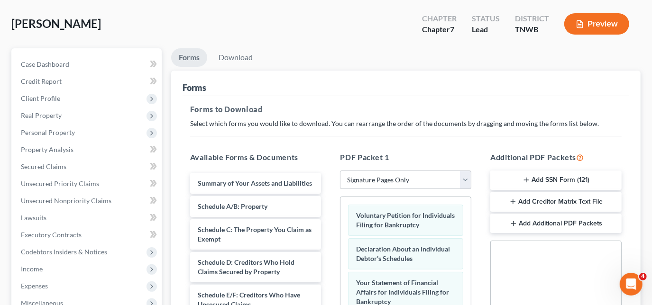
click at [532, 181] on button "Add SSN Form (121)" at bounding box center [555, 181] width 131 height 20
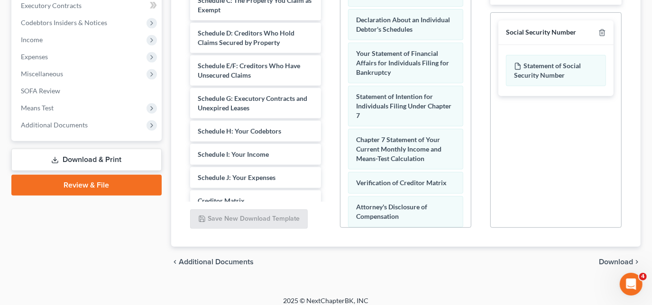
scroll to position [279, 0]
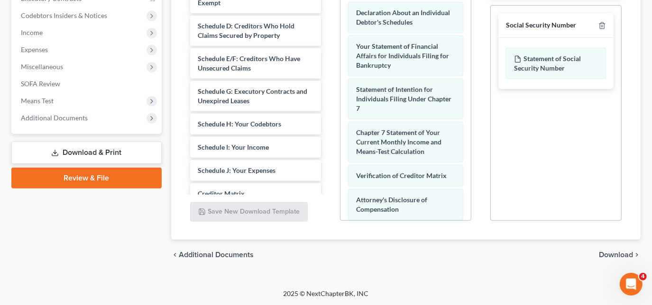
click at [593, 251] on div "chevron_left Additional Documents Download chevron_right" at bounding box center [406, 255] width 470 height 30
click at [611, 251] on span "Download" at bounding box center [616, 255] width 34 height 8
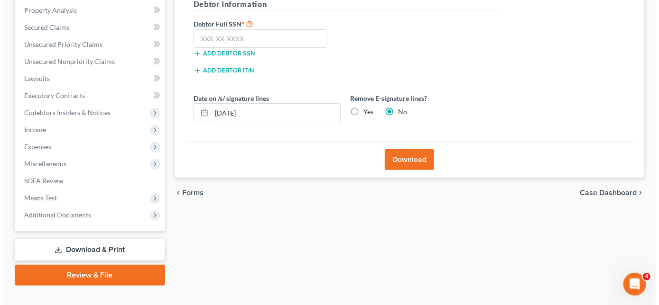
scroll to position [155, 0]
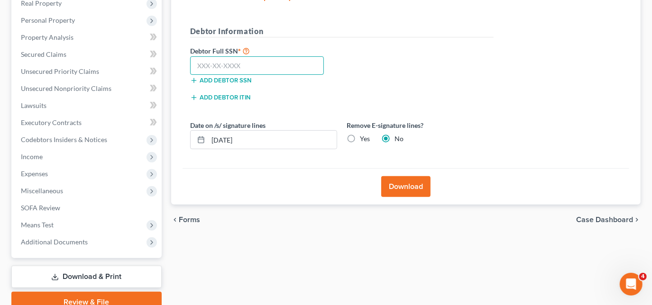
click at [282, 63] on input "text" at bounding box center [257, 65] width 134 height 19
type input "412-13-1595"
click at [426, 183] on button "Download" at bounding box center [405, 186] width 49 height 21
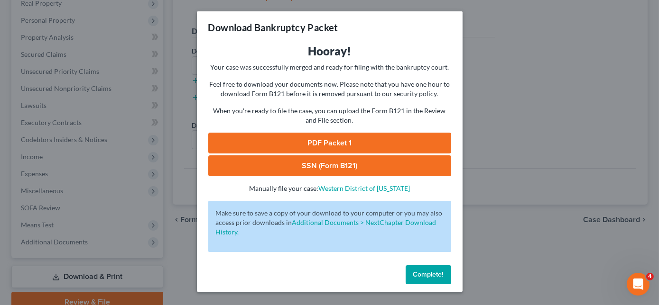
click at [335, 145] on link "PDF Packet 1" at bounding box center [329, 143] width 243 height 21
click at [312, 165] on link "SSN (Form B121)" at bounding box center [329, 166] width 243 height 21
